Goal: Find specific page/section: Find specific page/section

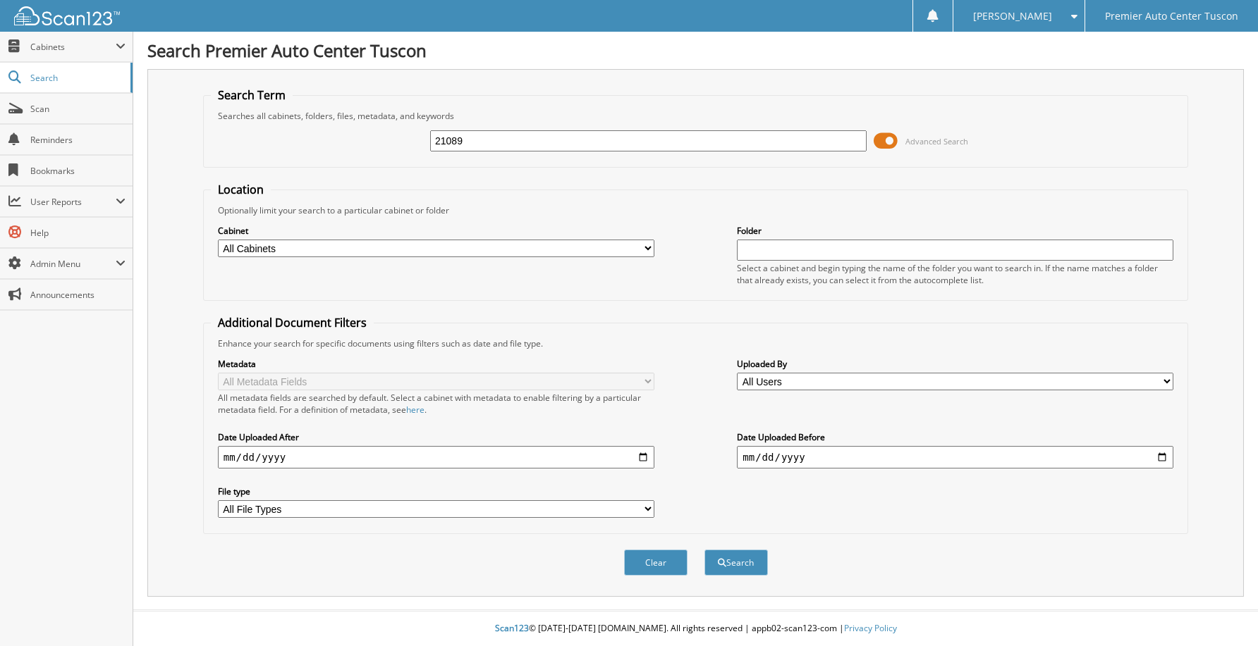
type input "21089"
click at [704, 550] on button "Search" at bounding box center [735, 563] width 63 height 26
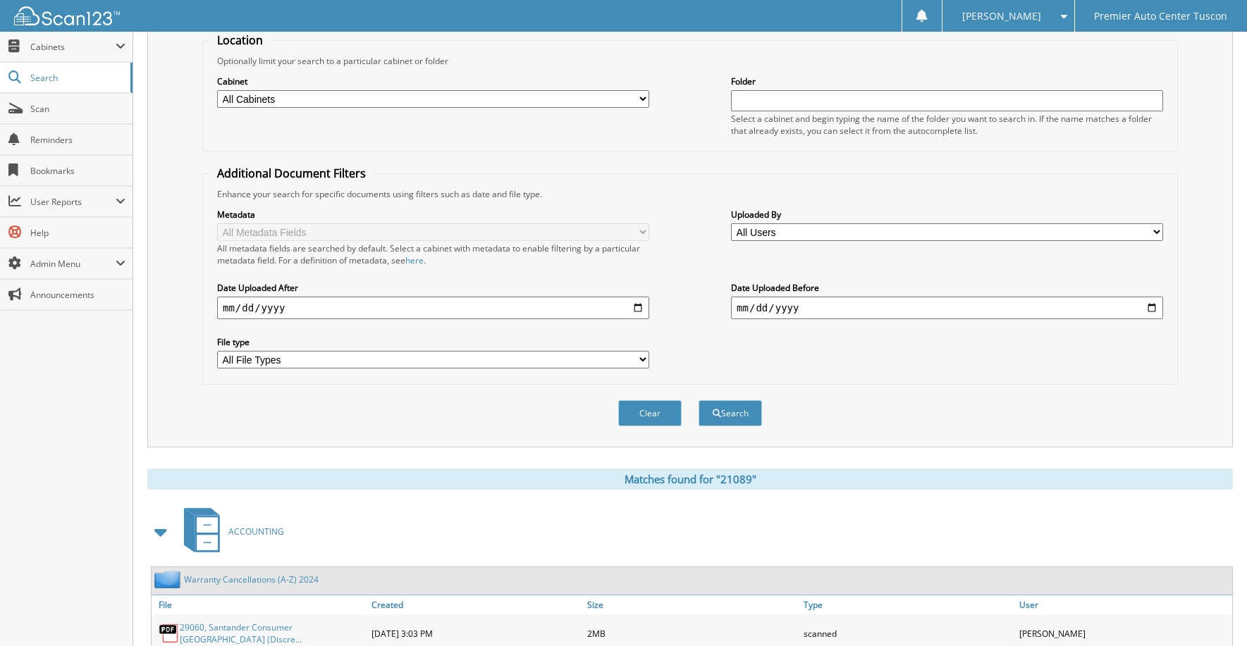
scroll to position [39, 0]
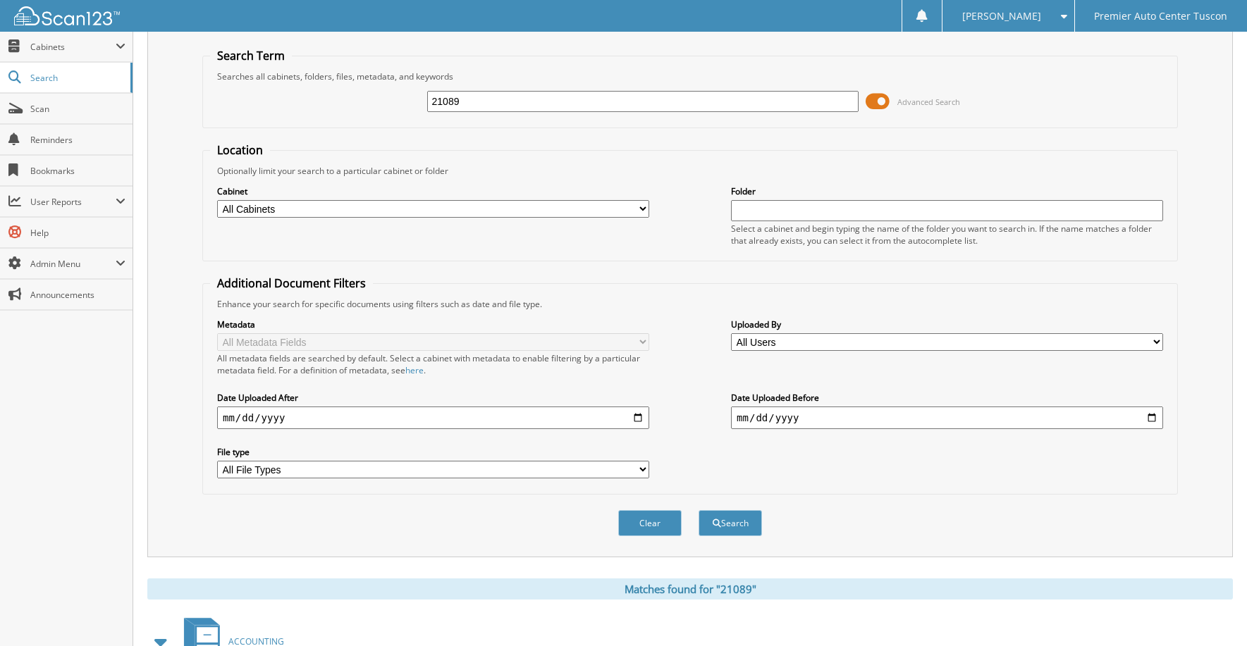
click at [585, 206] on select "All Cabinets ACCOUNTING ACCOUNTS PAYABLE CAR DEALS PARTS SERVICE RO Needs Filing" at bounding box center [433, 209] width 432 height 18
select select "36927"
click at [217, 200] on select "All Cabinets ACCOUNTING ACCOUNTS PAYABLE CAR DEALS PARTS SERVICE RO Needs Filing" at bounding box center [433, 209] width 432 height 18
click at [725, 530] on button "Search" at bounding box center [730, 523] width 63 height 26
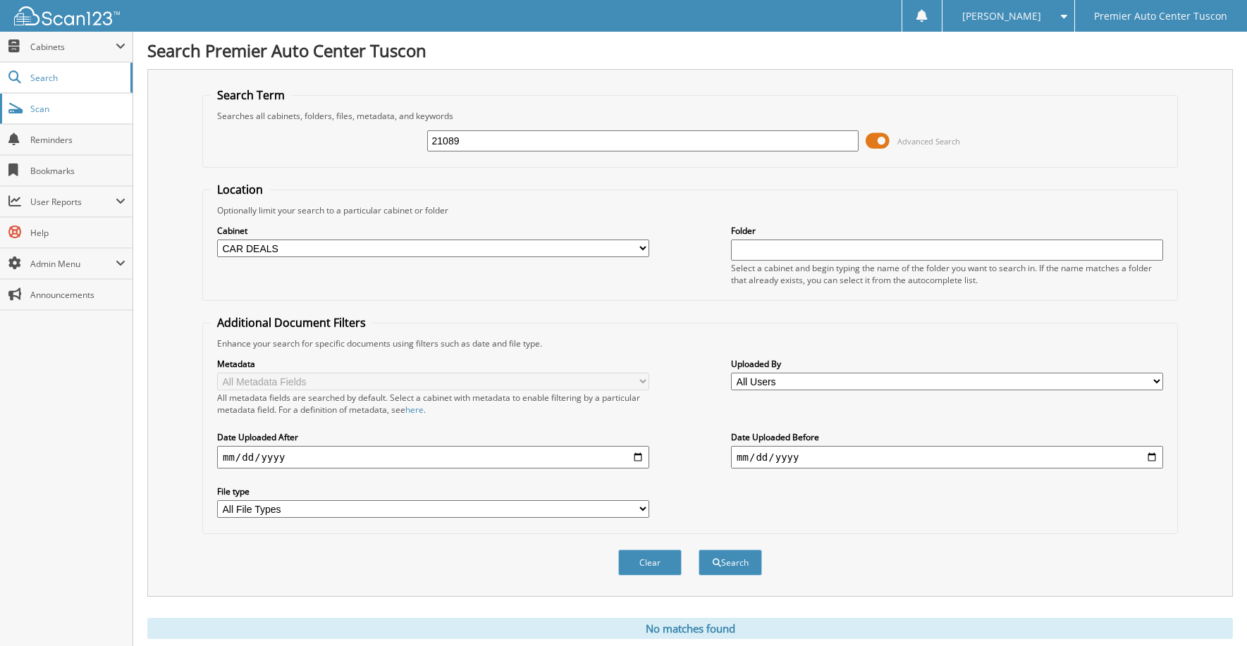
drag, startPoint x: 41, startPoint y: 109, endPoint x: 58, endPoint y: 112, distance: 17.3
click at [41, 109] on span "Scan" at bounding box center [77, 109] width 95 height 12
